Goal: Find specific page/section

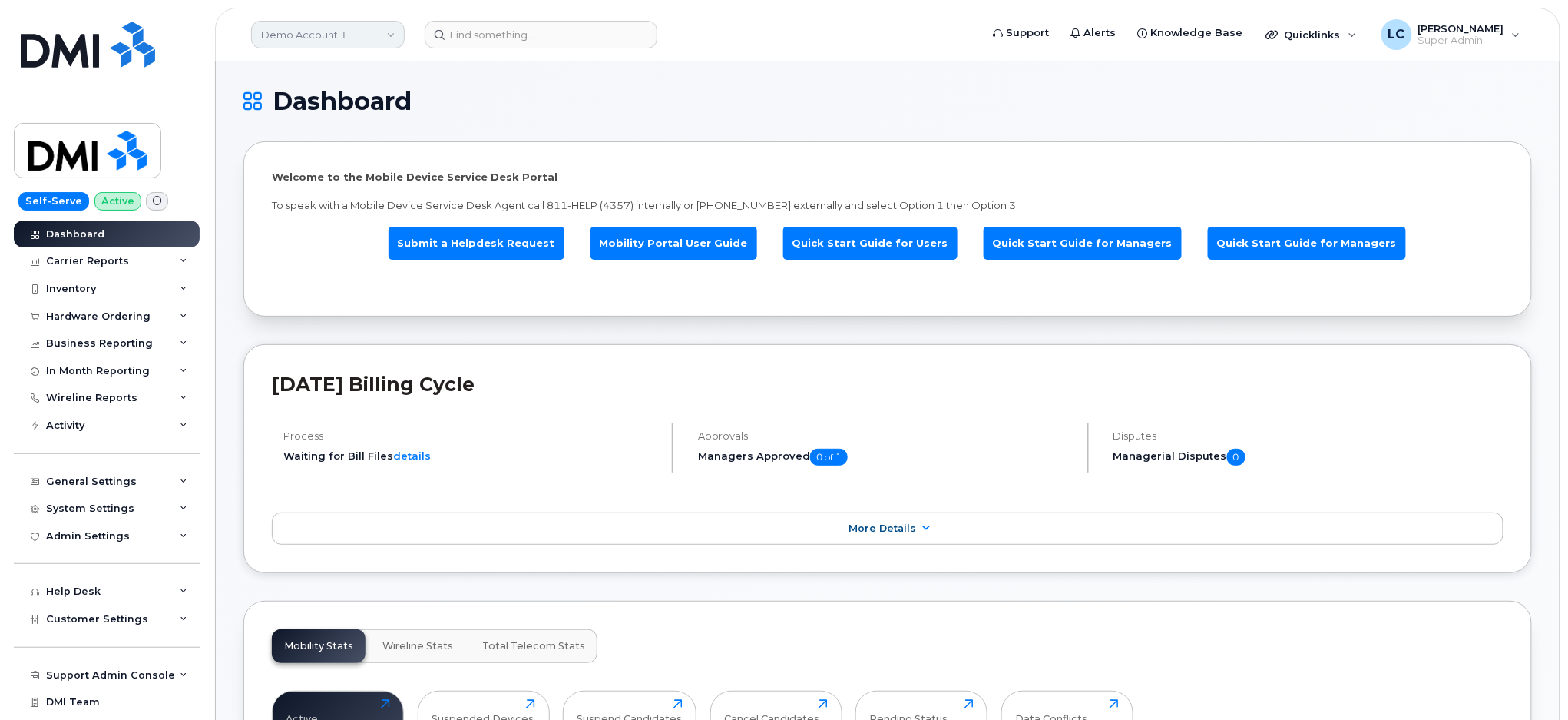
click at [364, 39] on link "Demo Account 1" at bounding box center [328, 34] width 153 height 27
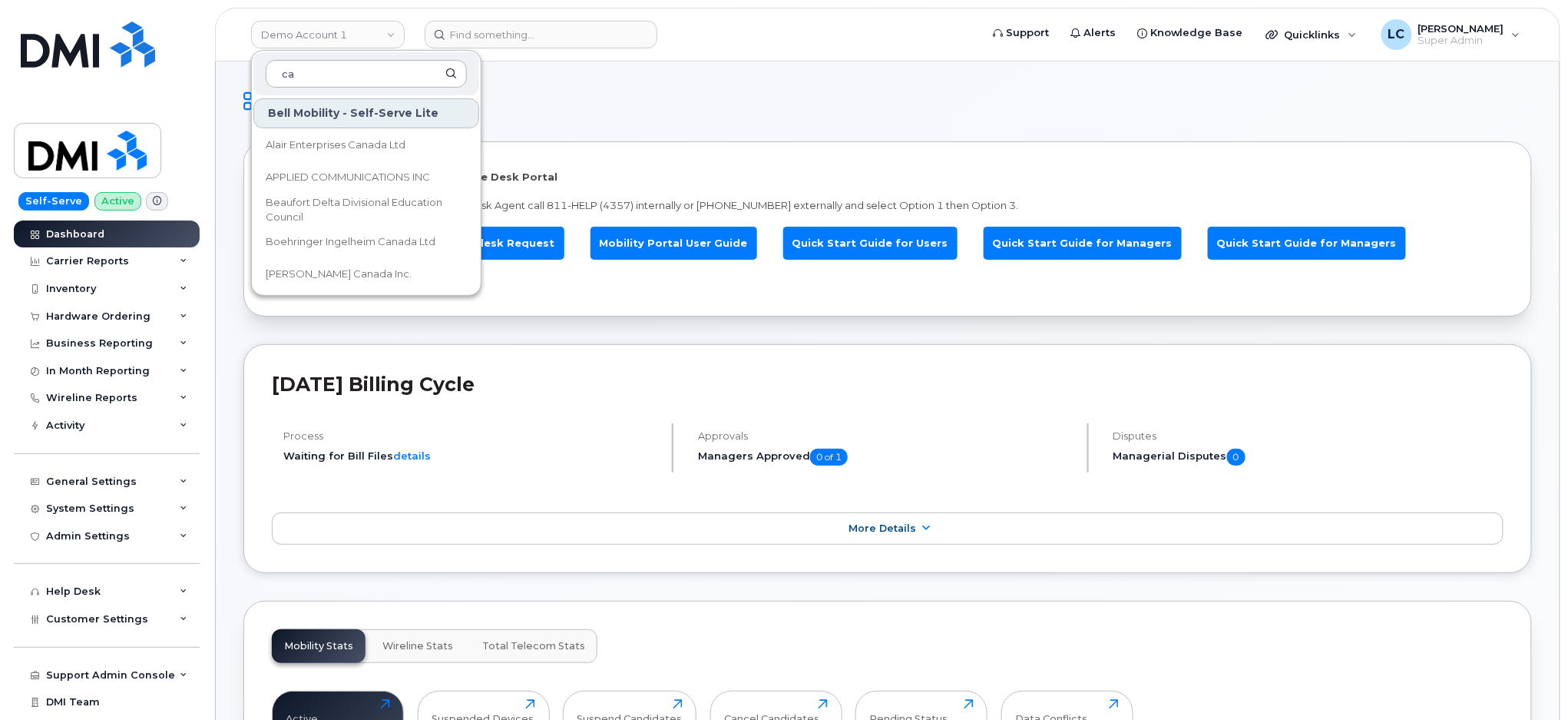
type input "c"
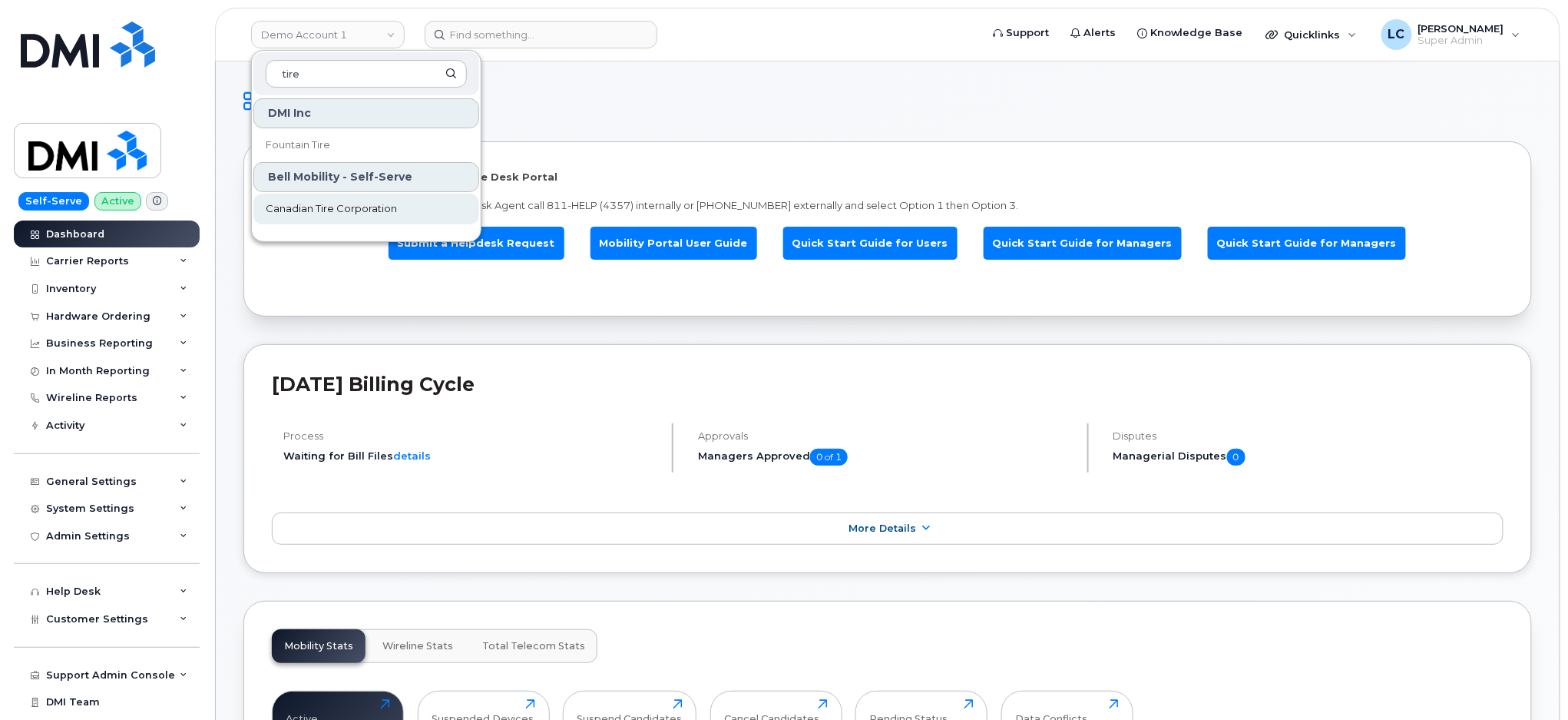
type input "tire"
click at [336, 206] on span "Canadian Tire Corporation" at bounding box center [331, 208] width 131 height 15
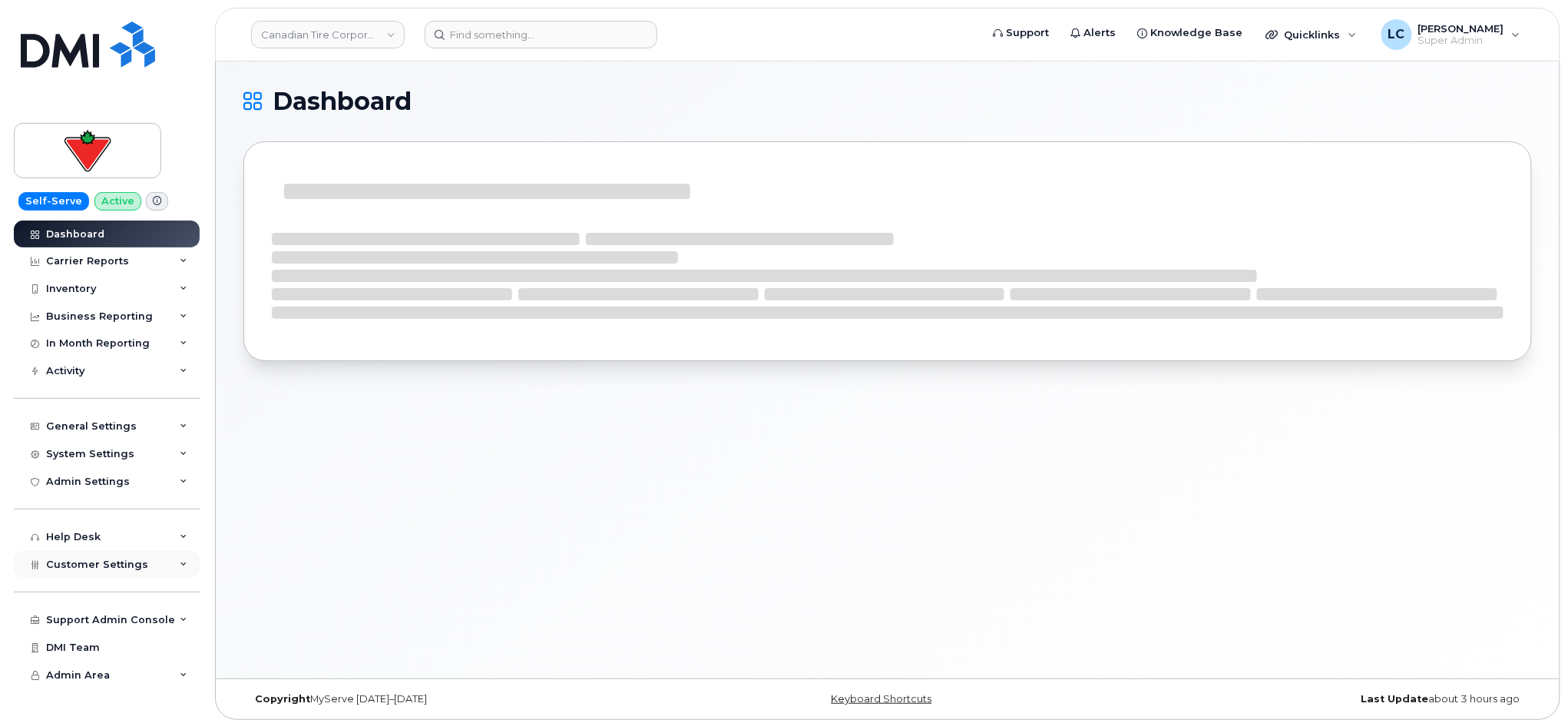
click at [109, 570] on span "Customer Settings" at bounding box center [97, 564] width 102 height 11
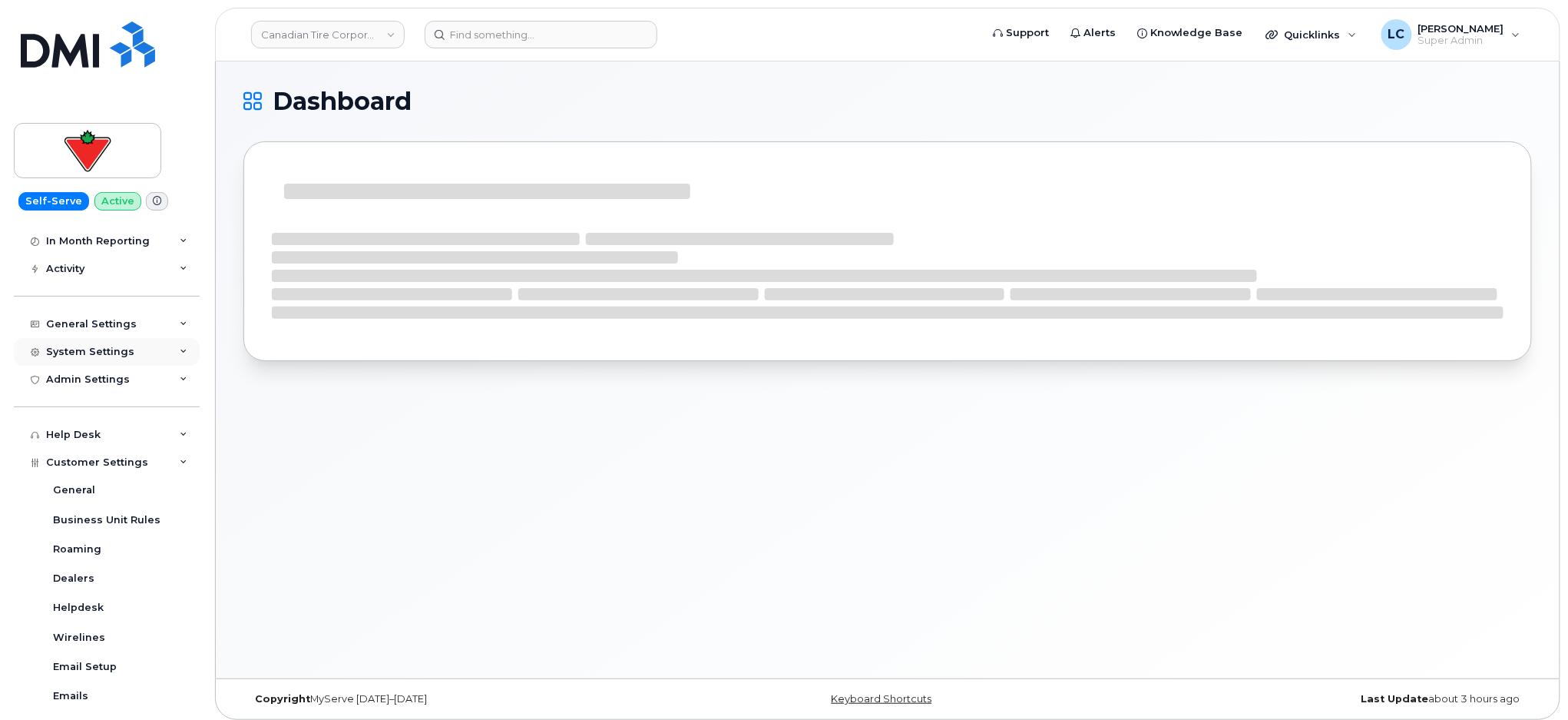
click at [138, 352] on div "System Settings" at bounding box center [107, 351] width 186 height 27
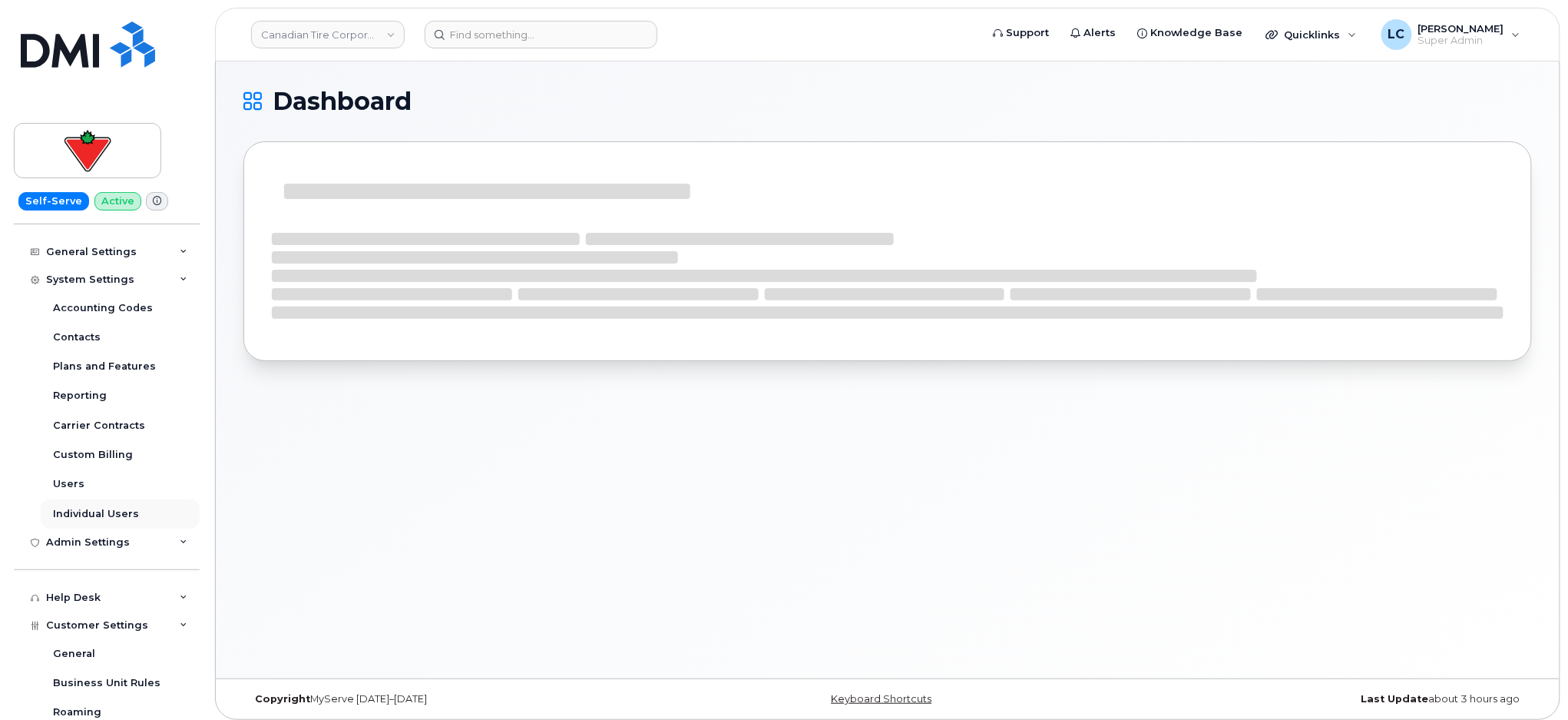
scroll to position [205, 0]
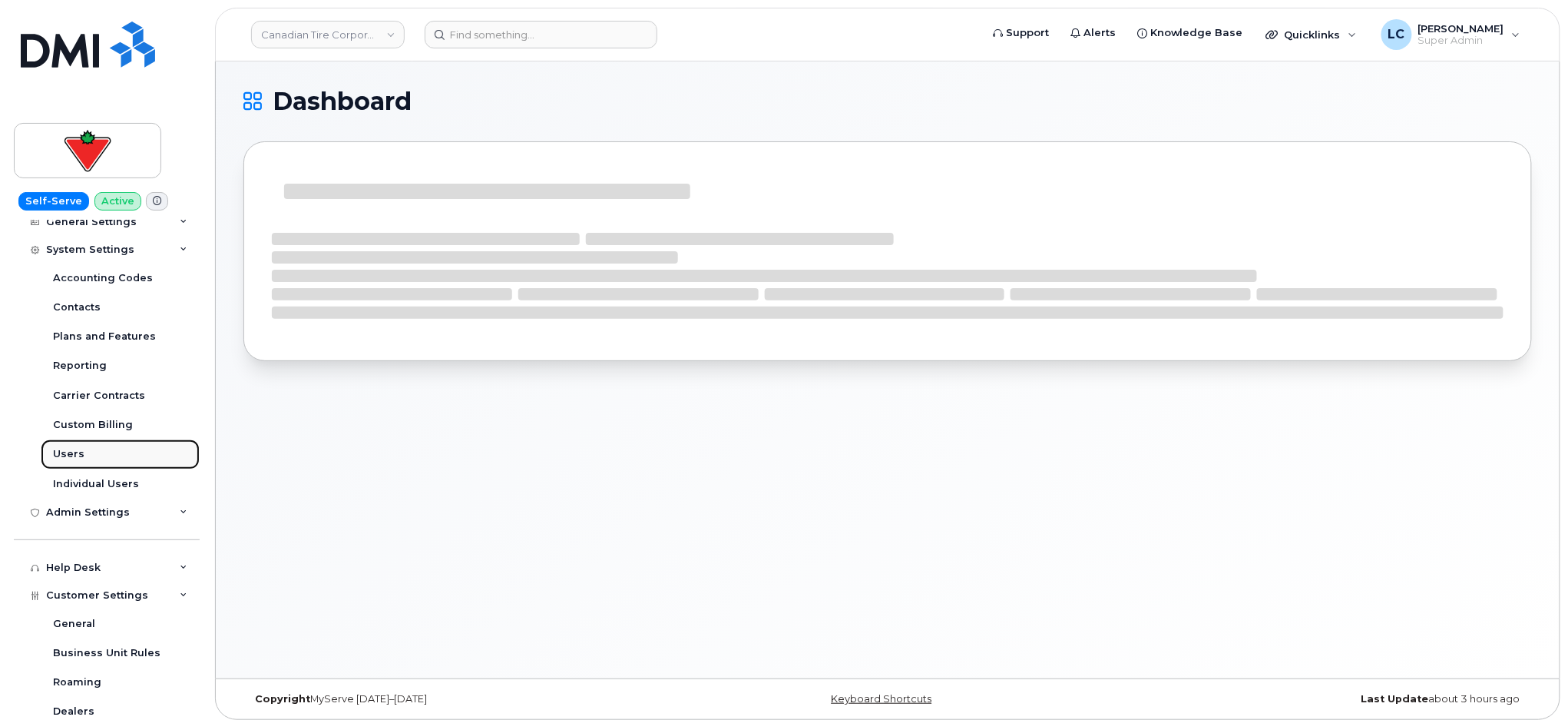
click at [91, 452] on link "Users" at bounding box center [120, 454] width 159 height 29
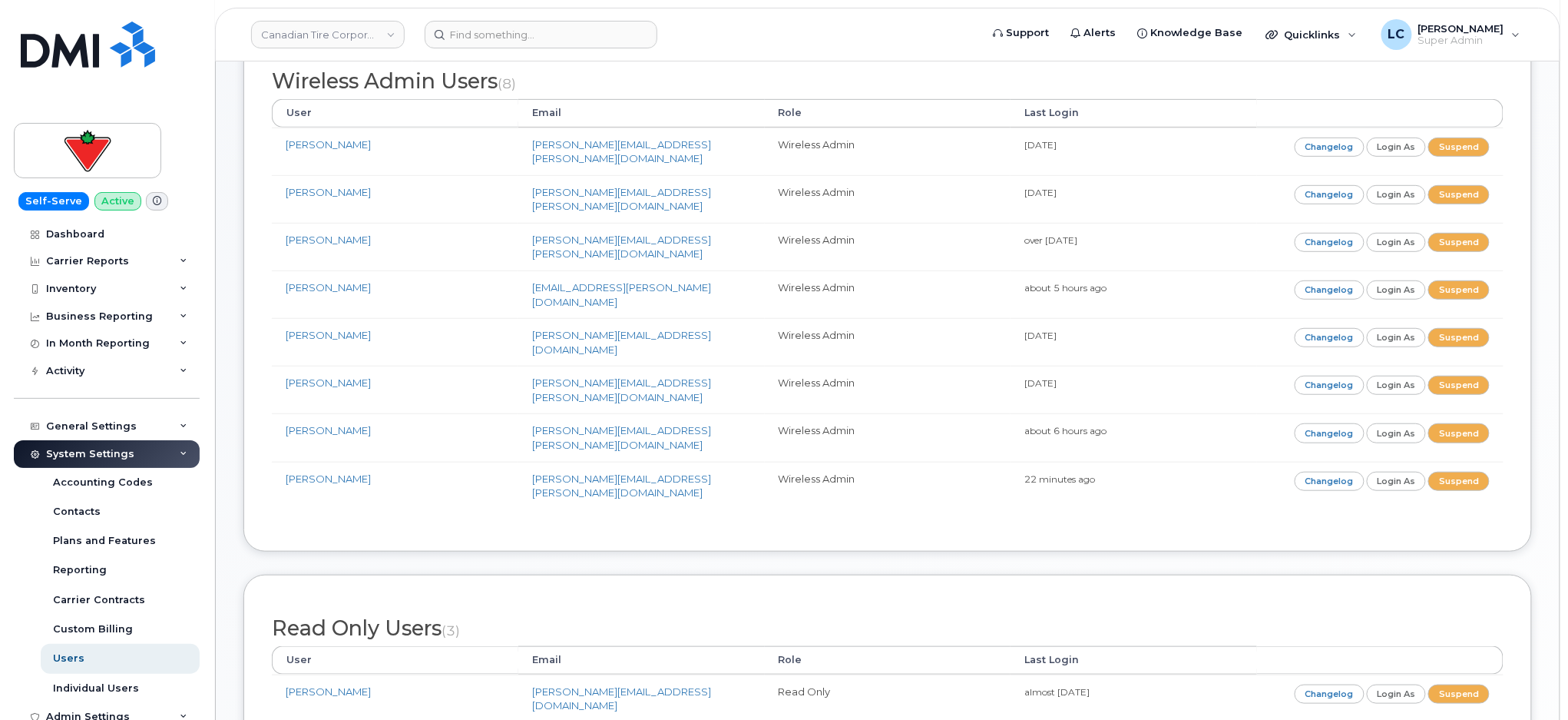
scroll to position [205, 0]
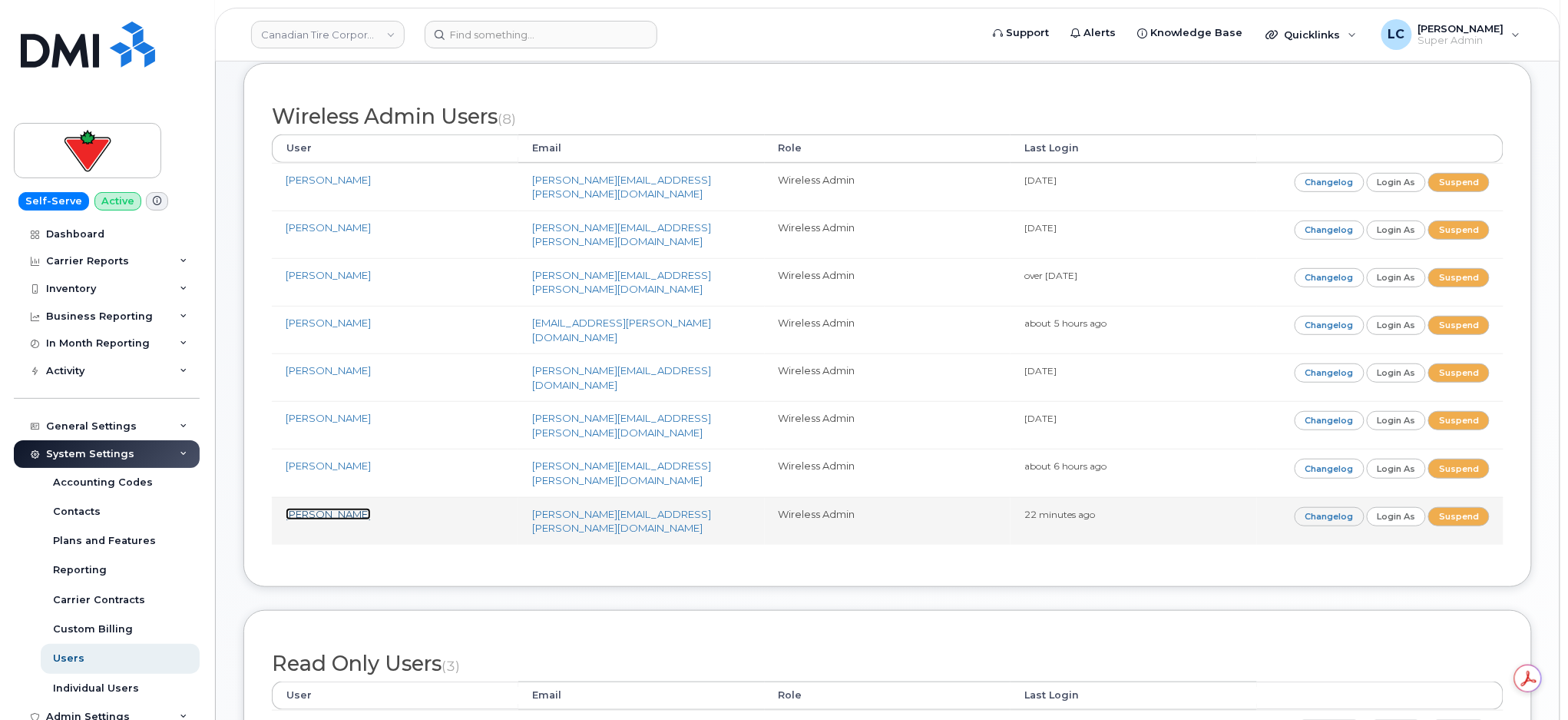
drag, startPoint x: 359, startPoint y: 456, endPoint x: 334, endPoint y: 451, distance: 25.5
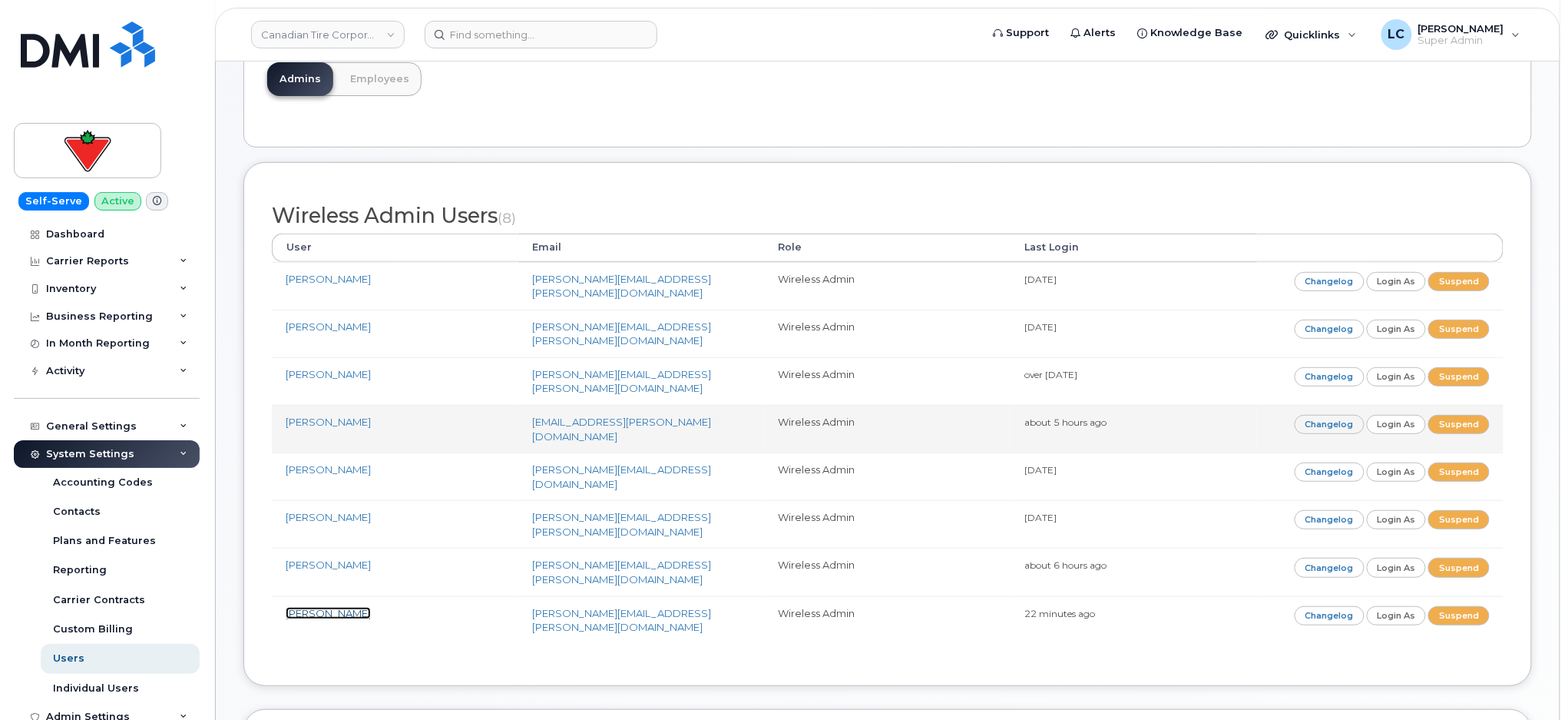
scroll to position [102, 0]
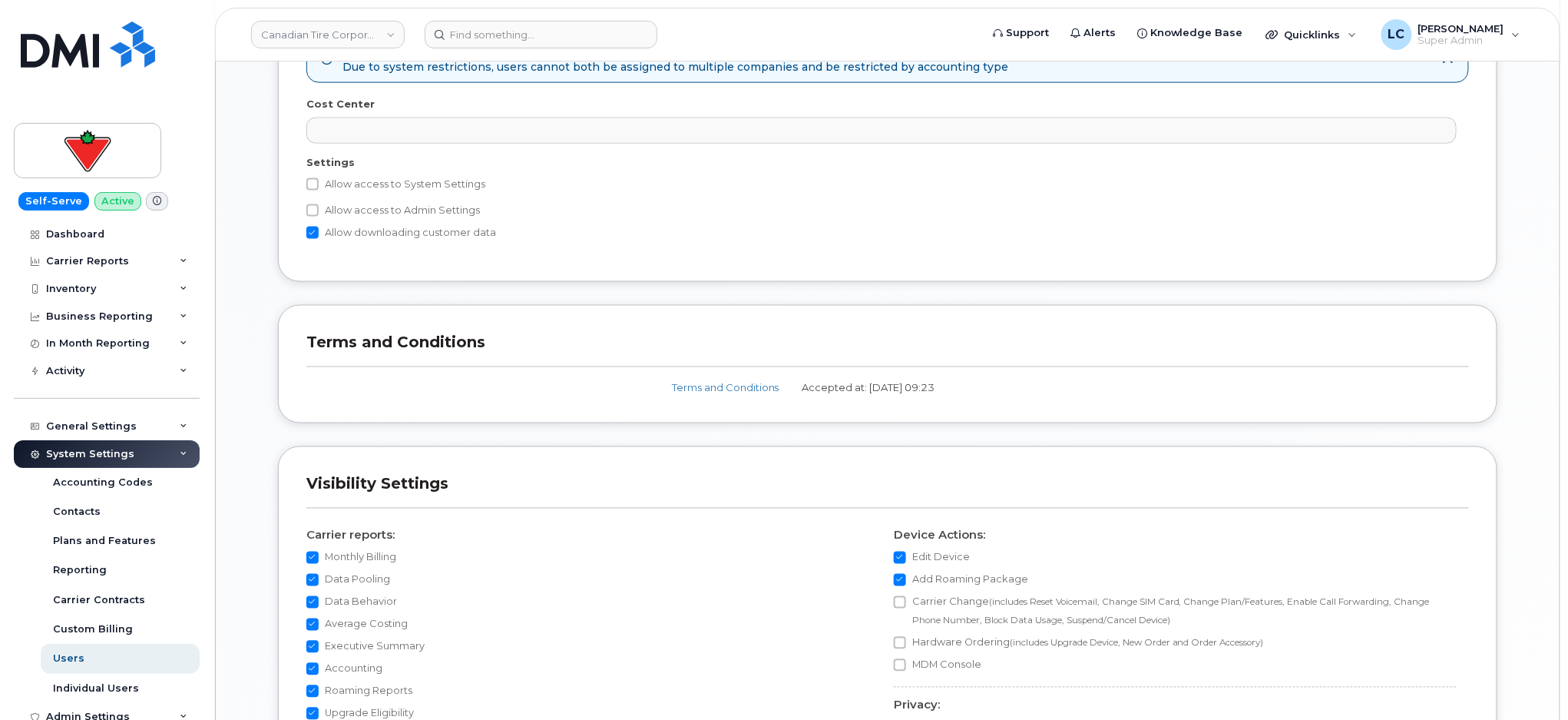
scroll to position [834, 0]
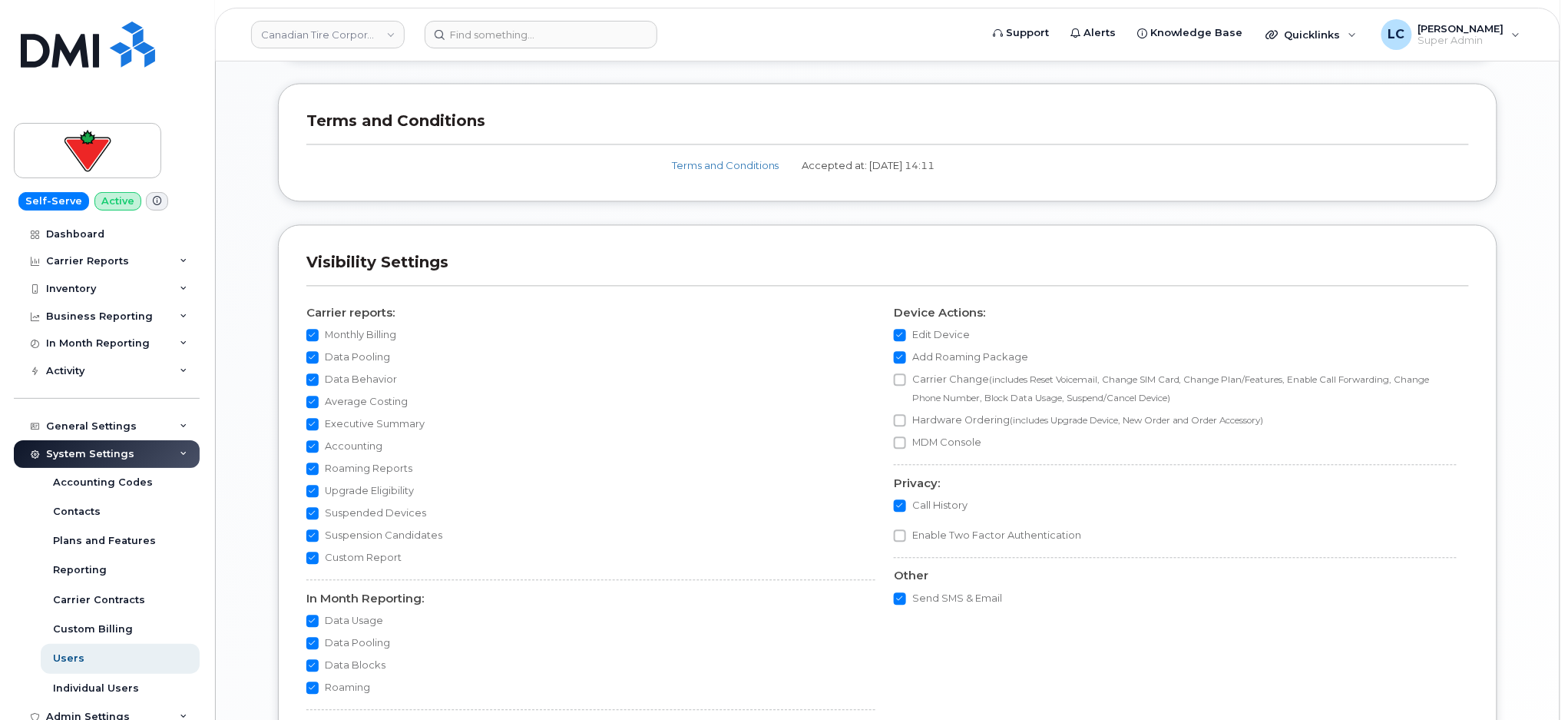
scroll to position [1229, 0]
